Goal: Transaction & Acquisition: Download file/media

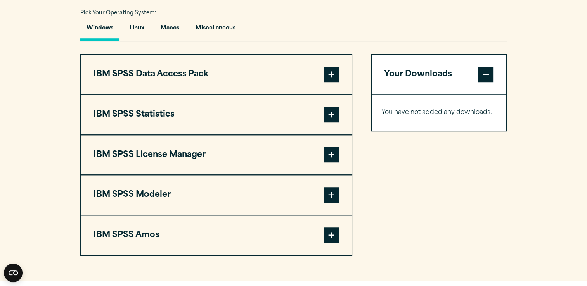
scroll to position [582, 0]
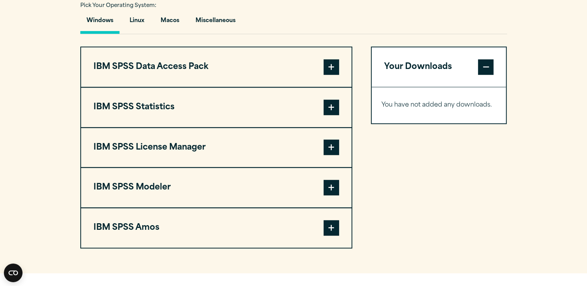
click at [329, 108] on span at bounding box center [332, 108] width 16 height 16
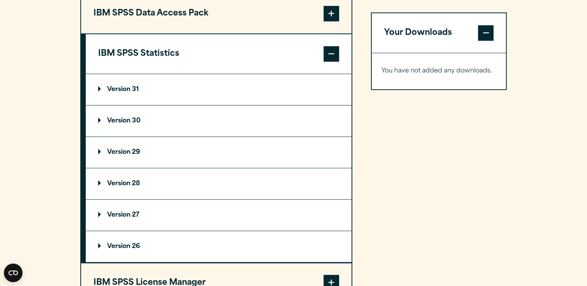
scroll to position [660, 0]
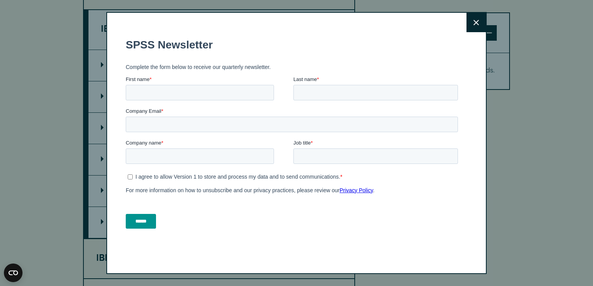
click at [540, 102] on div "Close" at bounding box center [296, 143] width 593 height 286
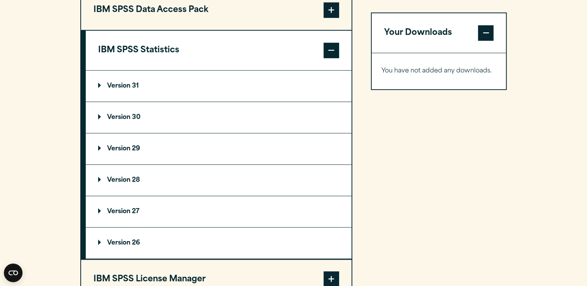
scroll to position [621, 0]
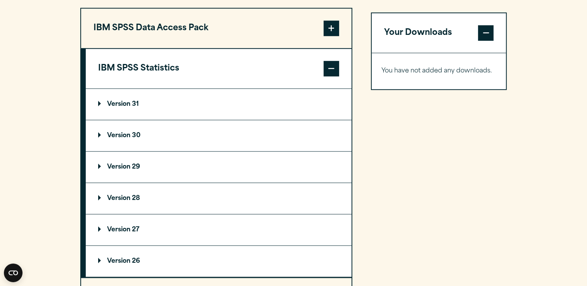
click at [138, 198] on p "Version 28" at bounding box center [119, 199] width 42 height 6
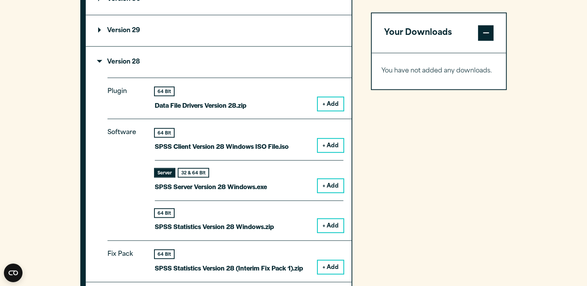
scroll to position [776, 0]
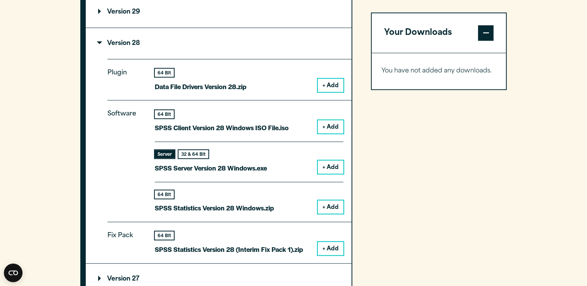
drag, startPoint x: 255, startPoint y: 147, endPoint x: 261, endPoint y: 137, distance: 11.2
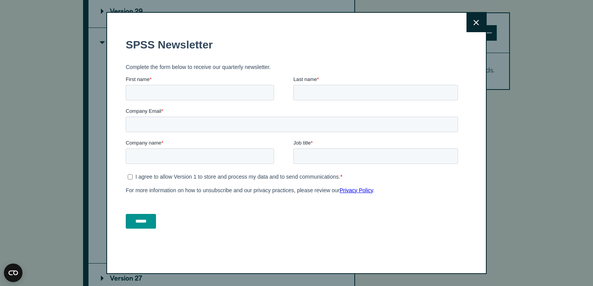
click at [481, 23] on button "Close" at bounding box center [475, 22] width 19 height 19
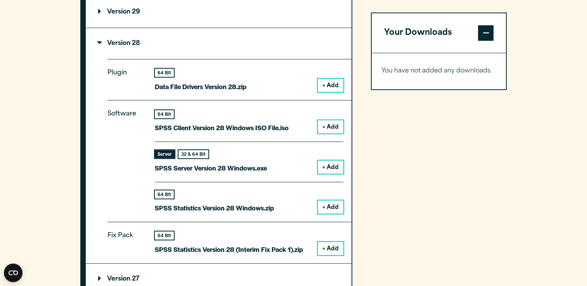
click at [333, 209] on button "+ Add" at bounding box center [331, 207] width 26 height 13
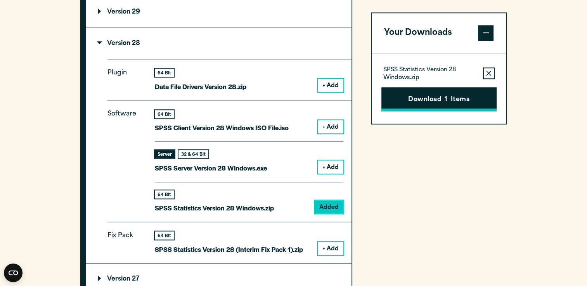
click at [452, 105] on button "Download 1 Items" at bounding box center [438, 99] width 115 height 24
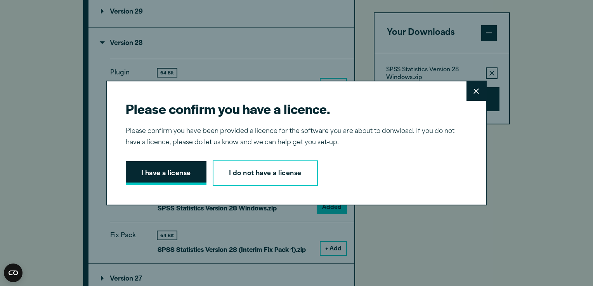
click at [184, 180] on button "I have a license" at bounding box center [166, 173] width 81 height 24
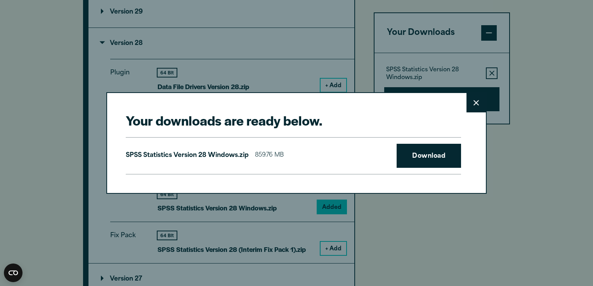
click at [473, 103] on icon at bounding box center [475, 102] width 5 height 5
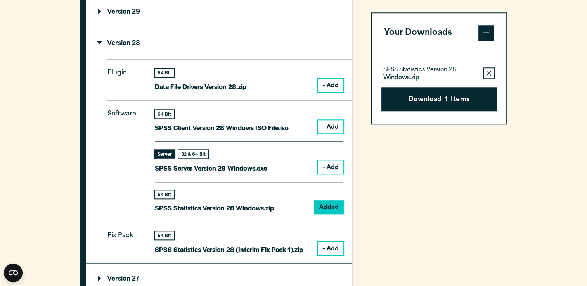
click at [463, 102] on article "Software Downloads Welcome to our IBM SPSS Customer Downloads Portal Welcome to…" at bounding box center [293, 93] width 587 height 1621
click at [458, 100] on button "Download 1 Items" at bounding box center [438, 99] width 115 height 24
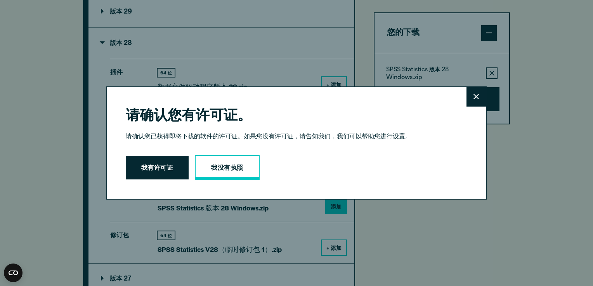
click at [206, 165] on link "我没有执照" at bounding box center [227, 168] width 64 height 26
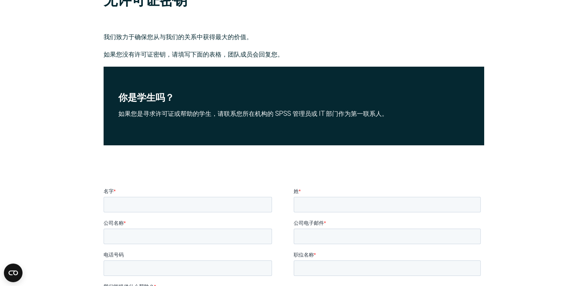
scroll to position [78, 0]
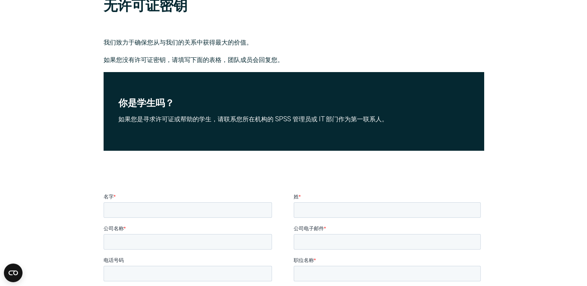
click at [223, 114] on p "如果您是寻求许可证或帮助的学生，请联系您所在机构的 SPSS 管理员或 IT 部门作为第一联系人。" at bounding box center [293, 119] width 351 height 11
click at [169, 101] on h2 "你是学生吗？" at bounding box center [293, 103] width 351 height 12
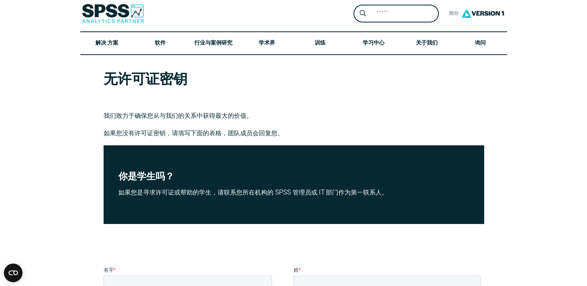
scroll to position [0, 0]
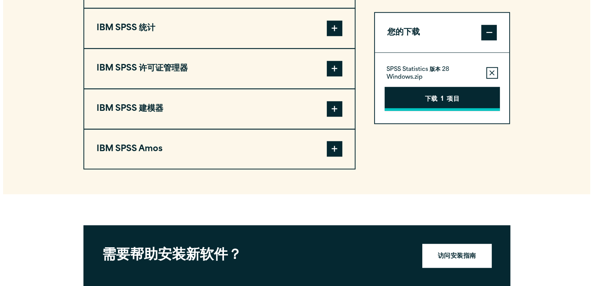
scroll to position [639, 0]
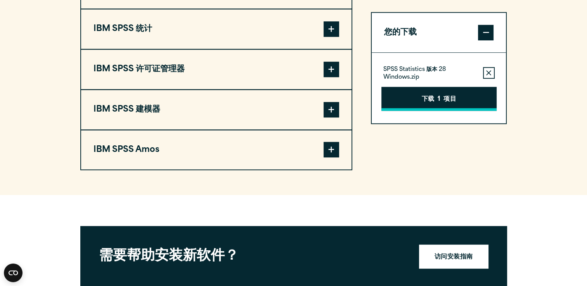
click at [435, 98] on button "下载 1 项目" at bounding box center [438, 99] width 115 height 24
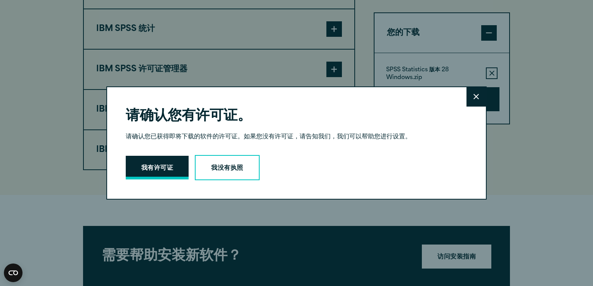
click at [154, 165] on button "我有许可证" at bounding box center [157, 168] width 63 height 24
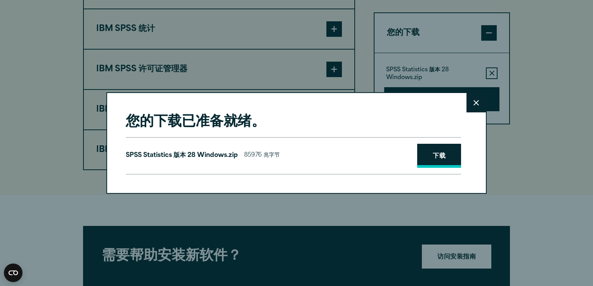
click at [444, 154] on link "下载" at bounding box center [439, 156] width 44 height 24
